Goal: Check status: Check status

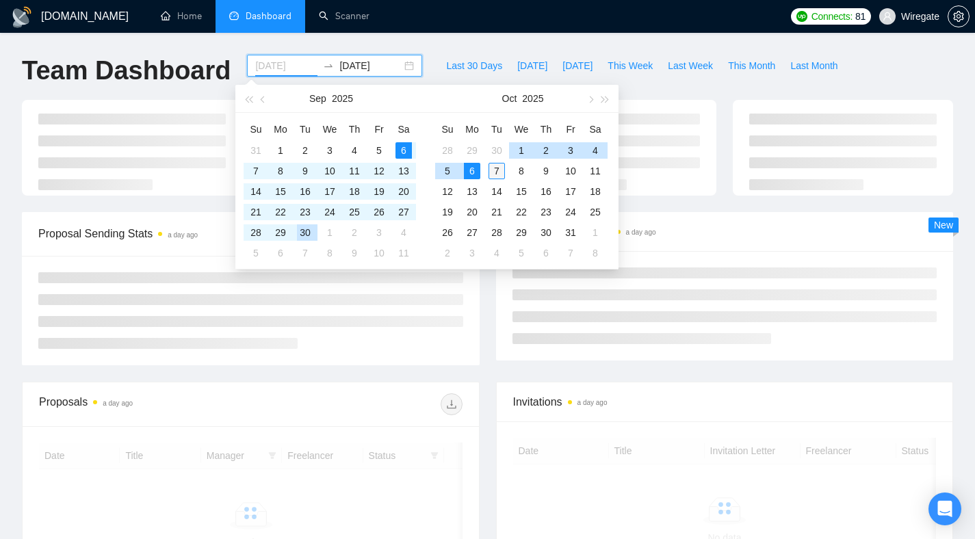
type input "2025-10-07"
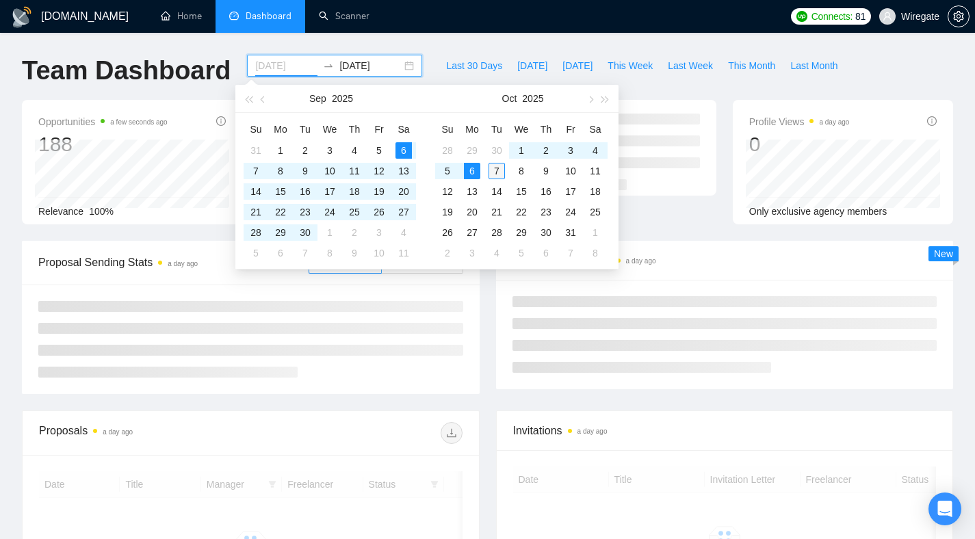
click at [497, 163] on div "7" at bounding box center [496, 171] width 16 height 16
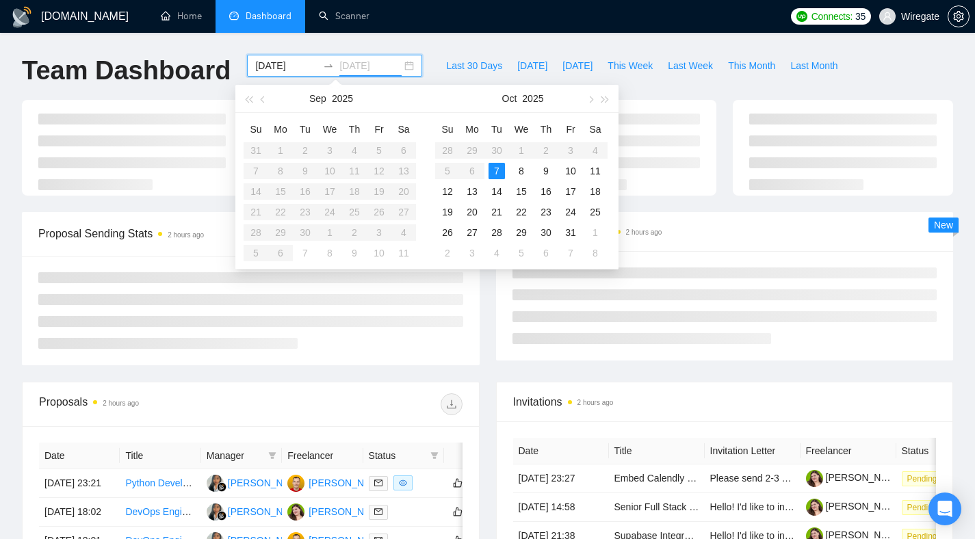
type input "2025-10-07"
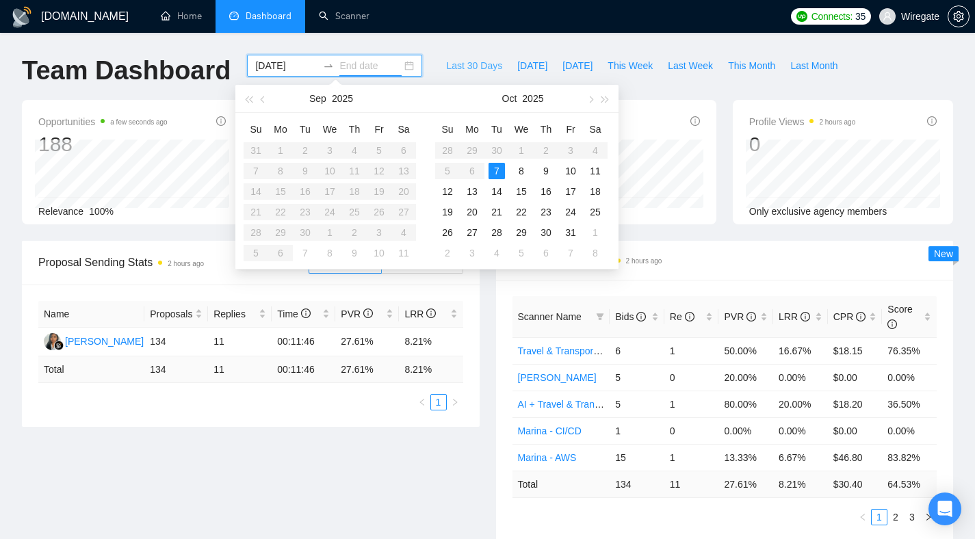
click at [493, 64] on button "Last 30 Days" at bounding box center [473, 66] width 71 height 22
type input "[DATE]"
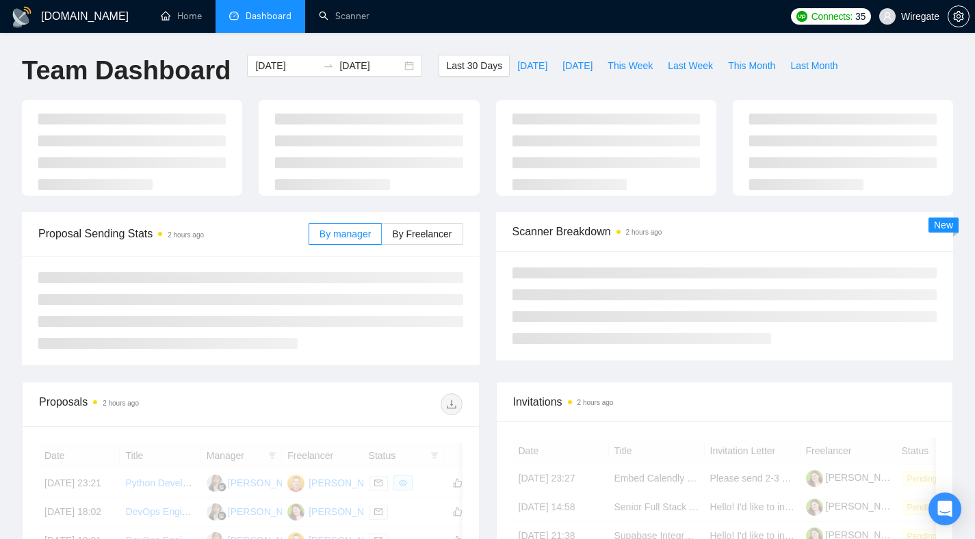
type input "2025-09-07"
type input "2025-10-07"
